Goal: Obtain resource: Download file/media

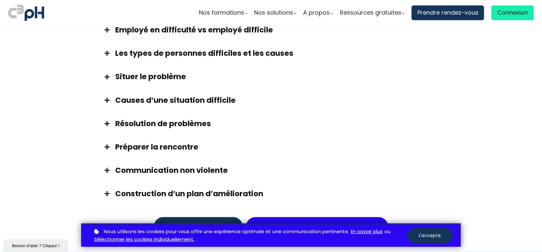
scroll to position [782, 0]
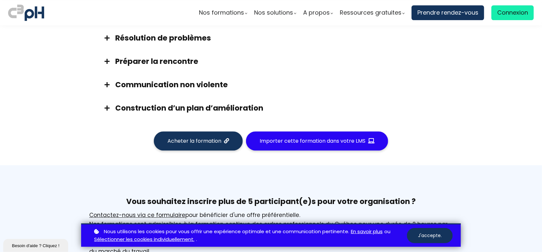
click at [175, 103] on h3 "Construction d’un plan d’amélioration" at bounding box center [279, 108] width 328 height 10
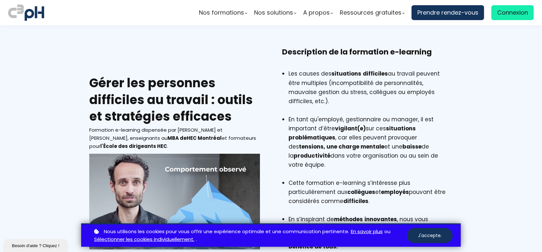
scroll to position [0, 0]
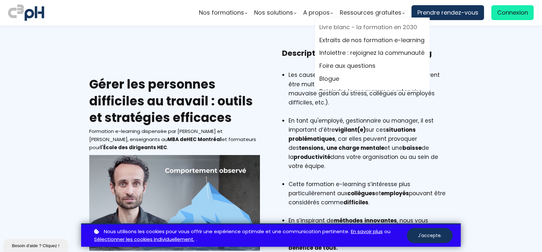
click at [371, 28] on link "Livre blanc - la formation en 2030" at bounding box center [372, 27] width 105 height 10
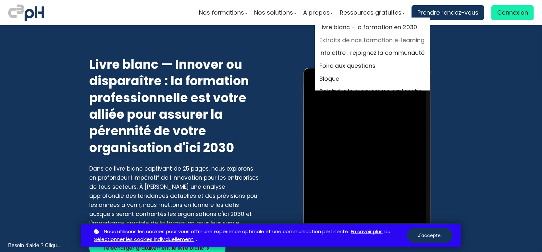
click at [356, 40] on link "Extraits de nos formation e-learning" at bounding box center [372, 40] width 105 height 10
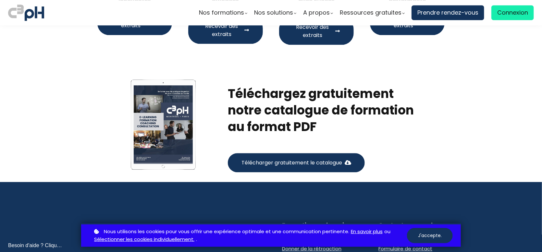
scroll to position [844, 0]
